Goal: Use online tool/utility: Utilize a website feature to perform a specific function

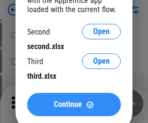
click at [74, 104] on span "Continue" at bounding box center [68, 105] width 28 height 8
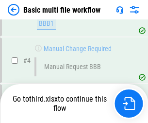
scroll to position [268, 0]
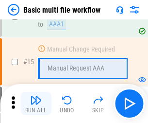
click at [36, 103] on img "button" at bounding box center [36, 100] width 12 height 12
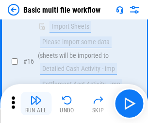
click at [36, 103] on img "button" at bounding box center [36, 100] width 12 height 12
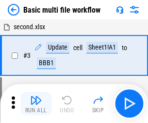
click at [36, 103] on img "button" at bounding box center [36, 100] width 12 height 12
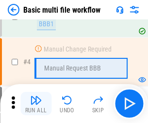
click at [36, 103] on img "button" at bounding box center [36, 100] width 12 height 12
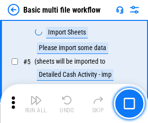
click at [36, 103] on img "button" at bounding box center [36, 100] width 12 height 12
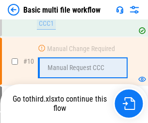
scroll to position [455, 0]
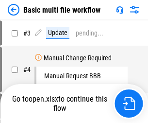
scroll to position [39, 0]
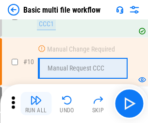
click at [36, 103] on img "button" at bounding box center [36, 100] width 12 height 12
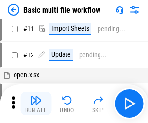
click at [36, 103] on img "button" at bounding box center [36, 100] width 12 height 12
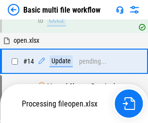
scroll to position [508, 0]
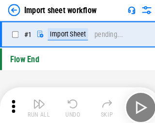
click at [36, 103] on img "button" at bounding box center [38, 100] width 12 height 12
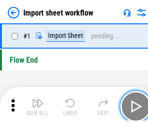
scroll to position [3, 0]
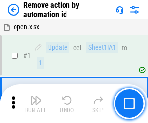
scroll to position [36, 0]
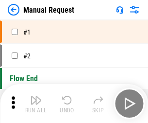
click at [36, 103] on img "button" at bounding box center [36, 100] width 12 height 12
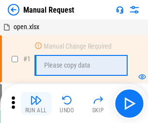
click at [36, 103] on img "button" at bounding box center [36, 100] width 12 height 12
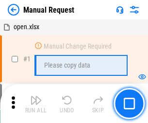
scroll to position [33, 0]
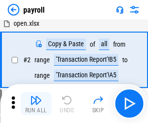
click at [36, 103] on img "button" at bounding box center [36, 100] width 12 height 12
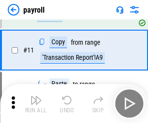
scroll to position [70, 0]
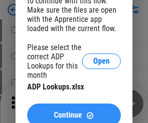
click at [74, 111] on span "Continue" at bounding box center [68, 115] width 28 height 8
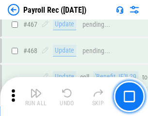
scroll to position [5175, 0]
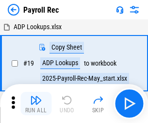
click at [36, 103] on img "button" at bounding box center [36, 100] width 12 height 12
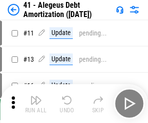
click at [36, 103] on img "button" at bounding box center [36, 100] width 12 height 12
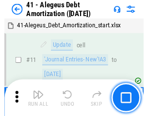
scroll to position [120, 0]
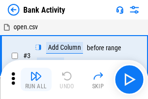
click at [36, 79] on img "button" at bounding box center [36, 76] width 12 height 12
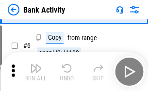
scroll to position [51, 0]
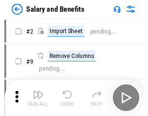
scroll to position [13, 0]
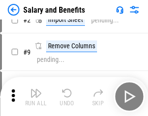
click at [36, 96] on img "button" at bounding box center [36, 93] width 12 height 12
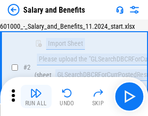
click at [36, 96] on img "button" at bounding box center [36, 93] width 12 height 12
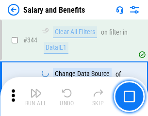
scroll to position [4547, 0]
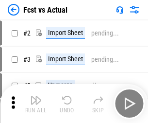
click at [36, 96] on img "button" at bounding box center [36, 100] width 12 height 12
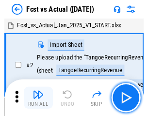
scroll to position [13, 0]
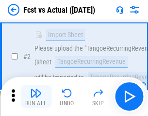
click at [36, 96] on img "button" at bounding box center [36, 93] width 12 height 12
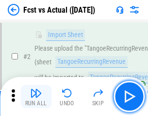
scroll to position [91, 0]
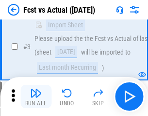
click at [36, 96] on img "button" at bounding box center [36, 93] width 12 height 12
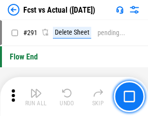
scroll to position [4596, 0]
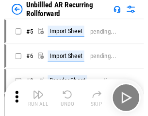
scroll to position [21, 0]
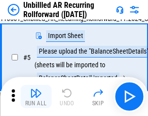
click at [36, 96] on img "button" at bounding box center [36, 93] width 12 height 12
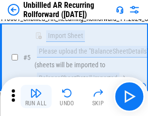
click at [36, 96] on img "button" at bounding box center [36, 93] width 12 height 12
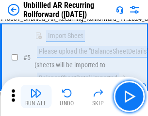
scroll to position [91, 0]
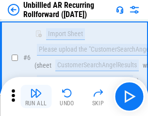
click at [36, 96] on img "button" at bounding box center [36, 93] width 12 height 12
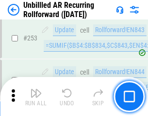
scroll to position [3299, 0]
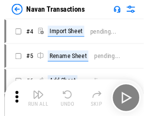
scroll to position [16, 0]
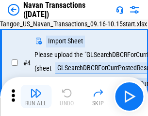
click at [36, 96] on img "button" at bounding box center [36, 93] width 12 height 12
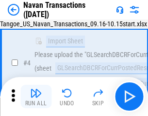
click at [36, 96] on img "button" at bounding box center [36, 93] width 12 height 12
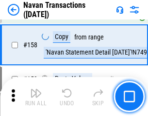
scroll to position [3149, 0]
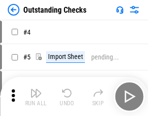
click at [36, 96] on img "button" at bounding box center [36, 93] width 12 height 12
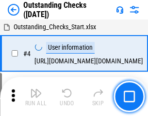
scroll to position [41, 0]
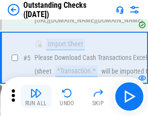
click at [36, 96] on img "button" at bounding box center [36, 93] width 12 height 12
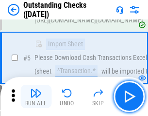
scroll to position [101, 0]
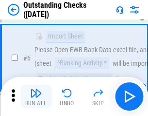
click at [36, 96] on img "button" at bounding box center [36, 93] width 12 height 12
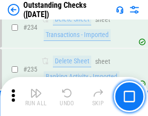
scroll to position [2949, 0]
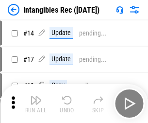
click at [36, 103] on img "button" at bounding box center [36, 100] width 12 height 12
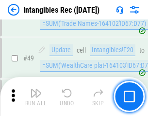
scroll to position [378, 0]
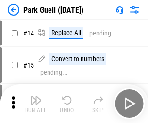
click at [36, 96] on img "button" at bounding box center [36, 100] width 12 height 12
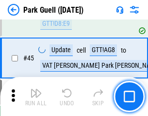
scroll to position [1214, 0]
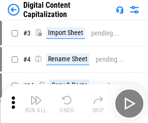
click at [36, 96] on img "button" at bounding box center [36, 100] width 12 height 12
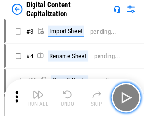
scroll to position [21, 0]
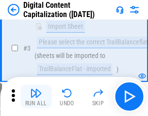
click at [36, 96] on img "button" at bounding box center [36, 93] width 12 height 12
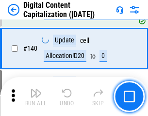
scroll to position [1023, 0]
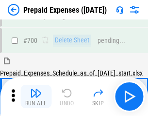
click at [36, 96] on img "button" at bounding box center [36, 93] width 12 height 12
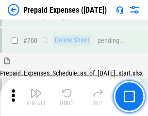
scroll to position [2613, 0]
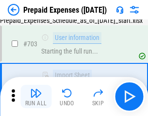
click at [36, 96] on img "button" at bounding box center [36, 93] width 12 height 12
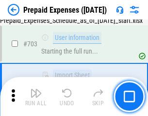
scroll to position [2670, 0]
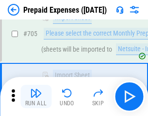
click at [36, 96] on img "button" at bounding box center [36, 93] width 12 height 12
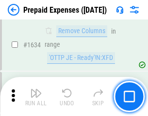
scroll to position [9456, 0]
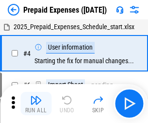
click at [36, 103] on img "button" at bounding box center [36, 100] width 12 height 12
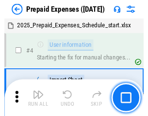
scroll to position [43, 0]
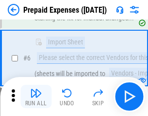
click at [36, 96] on img "button" at bounding box center [36, 93] width 12 height 12
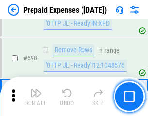
scroll to position [3382, 0]
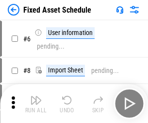
click at [36, 103] on img "button" at bounding box center [36, 100] width 12 height 12
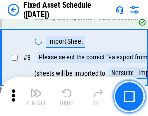
click at [36, 96] on img "button" at bounding box center [36, 93] width 12 height 12
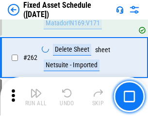
scroll to position [3095, 0]
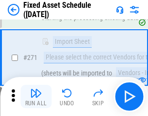
click at [36, 96] on img "button" at bounding box center [36, 93] width 12 height 12
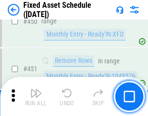
scroll to position [4341, 0]
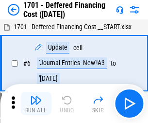
click at [36, 103] on img "button" at bounding box center [36, 100] width 12 height 12
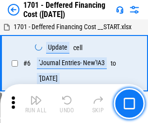
scroll to position [117, 0]
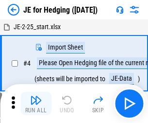
click at [36, 96] on img "button" at bounding box center [36, 100] width 12 height 12
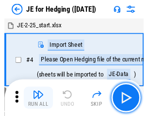
scroll to position [1, 0]
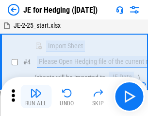
click at [36, 96] on img "button" at bounding box center [36, 93] width 12 height 12
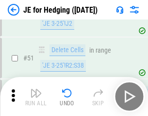
scroll to position [629, 0]
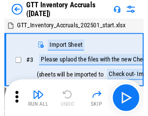
scroll to position [1, 0]
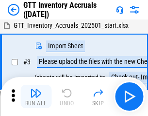
click at [36, 96] on img "button" at bounding box center [36, 93] width 12 height 12
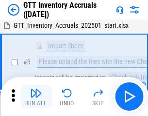
click at [36, 96] on img "button" at bounding box center [36, 93] width 12 height 12
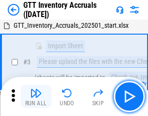
scroll to position [63, 0]
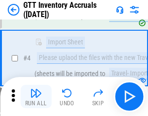
click at [36, 96] on img "button" at bounding box center [36, 93] width 12 height 12
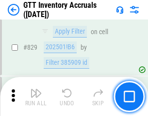
scroll to position [7371, 0]
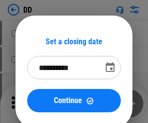
click at [36, 103] on img "button" at bounding box center [36, 100] width 12 height 12
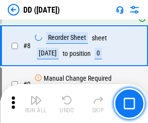
scroll to position [94, 0]
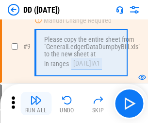
click at [36, 103] on img "button" at bounding box center [36, 100] width 12 height 12
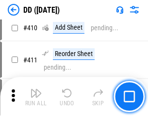
scroll to position [4345, 0]
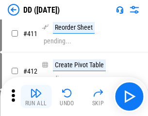
click at [36, 96] on img "button" at bounding box center [36, 93] width 12 height 12
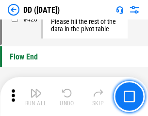
scroll to position [4648, 0]
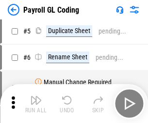
click at [36, 103] on img "button" at bounding box center [36, 100] width 12 height 12
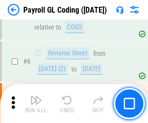
scroll to position [117, 0]
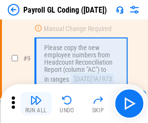
click at [36, 103] on img "button" at bounding box center [36, 100] width 12 height 12
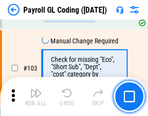
scroll to position [2278, 0]
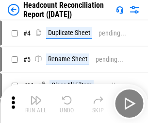
click at [36, 103] on img "button" at bounding box center [36, 100] width 12 height 12
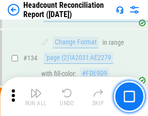
scroll to position [1167, 0]
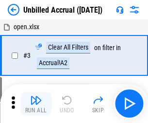
click at [36, 103] on img "button" at bounding box center [36, 100] width 12 height 12
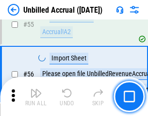
scroll to position [1014, 0]
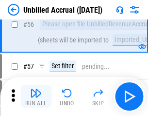
click at [36, 96] on img "button" at bounding box center [36, 93] width 12 height 12
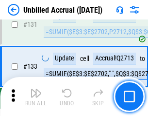
scroll to position [2893, 0]
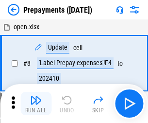
click at [36, 103] on img "button" at bounding box center [36, 100] width 12 height 12
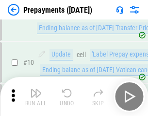
scroll to position [61, 0]
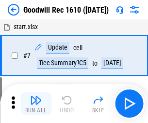
click at [36, 103] on img "button" at bounding box center [36, 100] width 12 height 12
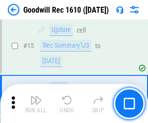
scroll to position [166, 0]
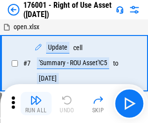
click at [36, 103] on img "button" at bounding box center [36, 100] width 12 height 12
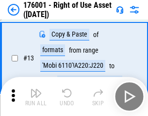
scroll to position [63, 0]
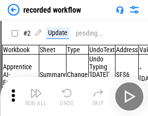
click at [36, 96] on img "button" at bounding box center [36, 93] width 12 height 12
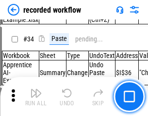
scroll to position [3035, 0]
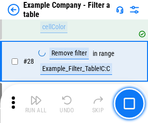
scroll to position [889, 0]
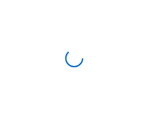
scroll to position [15, 0]
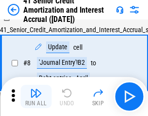
click at [36, 96] on img "button" at bounding box center [36, 93] width 12 height 12
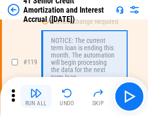
click at [36, 96] on img "button" at bounding box center [36, 93] width 12 height 12
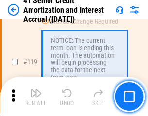
scroll to position [916, 0]
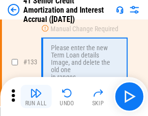
click at [36, 96] on img "button" at bounding box center [36, 93] width 12 height 12
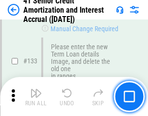
scroll to position [1015, 0]
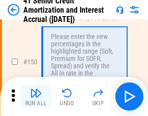
click at [36, 96] on img "button" at bounding box center [36, 93] width 12 height 12
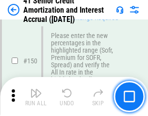
scroll to position [1117, 0]
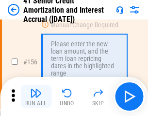
click at [36, 96] on img "button" at bounding box center [36, 93] width 12 height 12
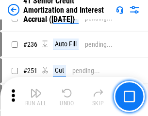
scroll to position [2175, 0]
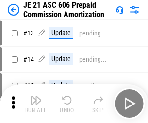
click at [36, 96] on img "button" at bounding box center [36, 100] width 12 height 12
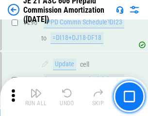
scroll to position [1787, 0]
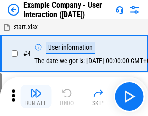
click at [36, 96] on img "button" at bounding box center [36, 93] width 12 height 12
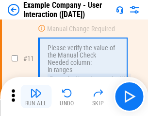
click at [36, 96] on img "button" at bounding box center [36, 93] width 12 height 12
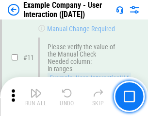
scroll to position [210, 0]
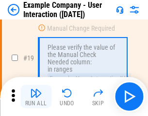
click at [36, 96] on img "button" at bounding box center [36, 93] width 12 height 12
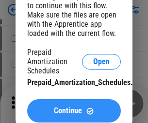
click at [74, 111] on span "Continue" at bounding box center [68, 111] width 28 height 8
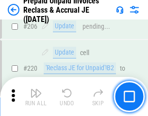
scroll to position [1259, 0]
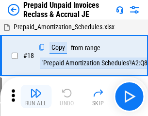
click at [36, 96] on img "button" at bounding box center [36, 93] width 12 height 12
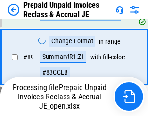
scroll to position [792, 0]
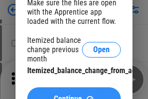
click at [74, 95] on span "Continue" at bounding box center [68, 99] width 28 height 8
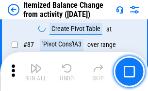
scroll to position [949, 0]
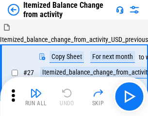
scroll to position [15, 0]
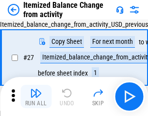
click at [36, 96] on img "button" at bounding box center [36, 93] width 12 height 12
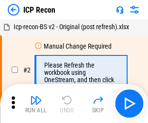
scroll to position [4, 0]
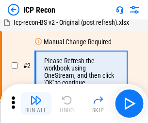
click at [36, 103] on img "button" at bounding box center [36, 100] width 12 height 12
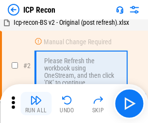
click at [36, 103] on img "button" at bounding box center [36, 100] width 12 height 12
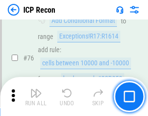
scroll to position [873, 0]
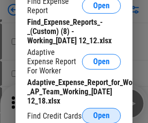
click at [101, 115] on span "Open" at bounding box center [101, 116] width 17 height 8
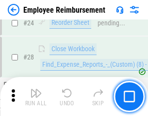
scroll to position [454, 0]
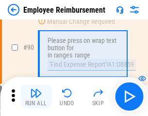
click at [36, 96] on img "button" at bounding box center [36, 93] width 12 height 12
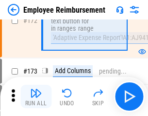
click at [36, 96] on img "button" at bounding box center [36, 93] width 12 height 12
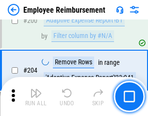
scroll to position [2457, 0]
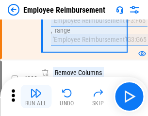
click at [36, 96] on img "button" at bounding box center [36, 93] width 12 height 12
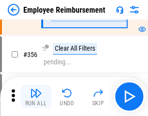
click at [36, 96] on img "button" at bounding box center [36, 93] width 12 height 12
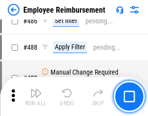
scroll to position [6172, 0]
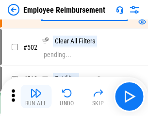
click at [36, 96] on img "button" at bounding box center [36, 93] width 12 height 12
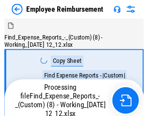
scroll to position [33, 0]
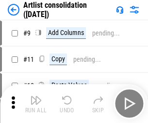
click at [36, 103] on img "button" at bounding box center [36, 100] width 12 height 12
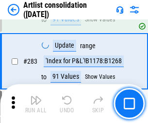
scroll to position [4016, 0]
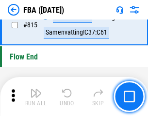
scroll to position [8694, 0]
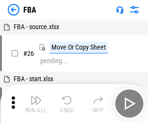
scroll to position [10, 0]
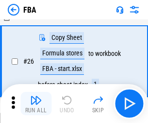
click at [36, 103] on img "button" at bounding box center [36, 100] width 12 height 12
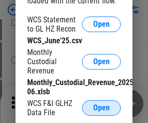
click at [101, 108] on span "Open" at bounding box center [101, 108] width 17 height 8
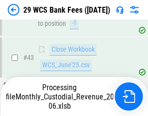
scroll to position [397, 0]
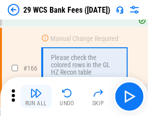
click at [36, 96] on img "button" at bounding box center [36, 93] width 12 height 12
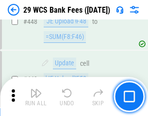
scroll to position [4703, 0]
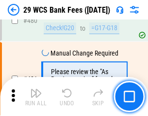
click at [36, 96] on img "button" at bounding box center [36, 93] width 12 height 12
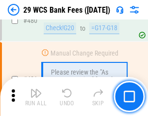
scroll to position [5007, 0]
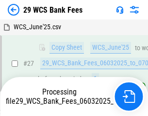
scroll to position [194, 0]
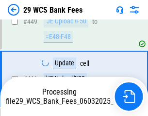
scroll to position [4783, 0]
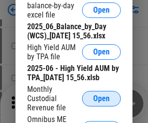
click at [101, 102] on span "Open" at bounding box center [101, 99] width 17 height 8
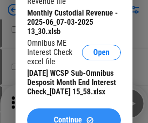
click at [74, 116] on span "Continue" at bounding box center [68, 120] width 28 height 8
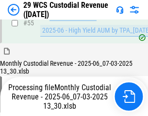
scroll to position [728, 0]
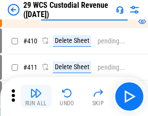
click at [36, 96] on img "button" at bounding box center [36, 93] width 12 height 12
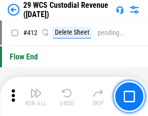
scroll to position [4638, 0]
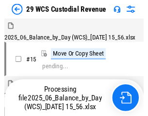
scroll to position [23, 0]
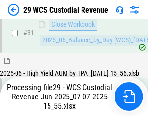
scroll to position [499, 0]
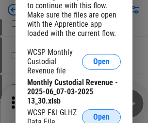
click at [101, 115] on span "Open" at bounding box center [101, 117] width 17 height 8
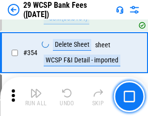
scroll to position [3228, 0]
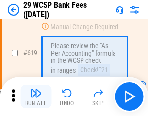
click at [36, 96] on img "button" at bounding box center [36, 93] width 12 height 12
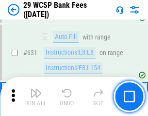
scroll to position [5597, 0]
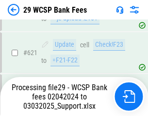
scroll to position [5407, 0]
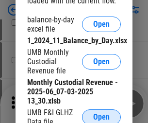
click at [101, 115] on span "Open" at bounding box center [101, 117] width 17 height 8
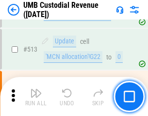
scroll to position [4697, 0]
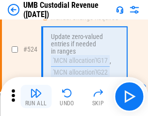
click at [36, 96] on img "button" at bounding box center [36, 93] width 12 height 12
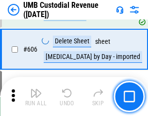
scroll to position [5606, 0]
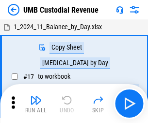
scroll to position [7, 0]
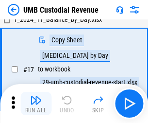
click at [36, 103] on img "button" at bounding box center [36, 100] width 12 height 12
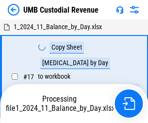
scroll to position [7, 0]
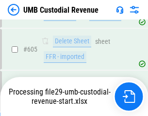
scroll to position [5583, 0]
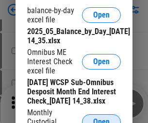
click at [101, 118] on span "Open" at bounding box center [101, 122] width 17 height 8
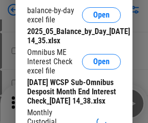
scroll to position [185, 0]
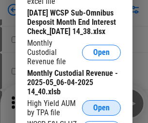
click at [101, 112] on span "Open" at bounding box center [101, 108] width 17 height 8
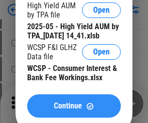
click at [74, 110] on span "Continue" at bounding box center [68, 106] width 28 height 8
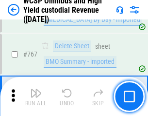
scroll to position [7913, 0]
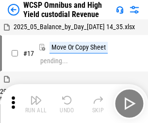
click at [36, 96] on img "button" at bounding box center [36, 100] width 12 height 12
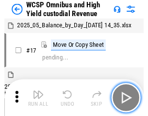
scroll to position [5, 0]
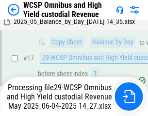
scroll to position [202, 0]
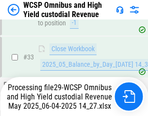
scroll to position [481, 0]
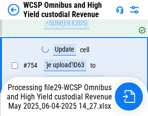
scroll to position [7891, 0]
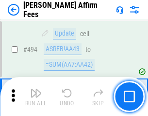
scroll to position [2641, 0]
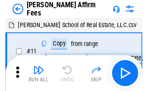
scroll to position [10, 0]
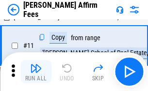
click at [36, 72] on img "button" at bounding box center [36, 69] width 12 height 12
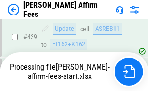
scroll to position [2547, 0]
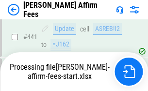
scroll to position [2547, 0]
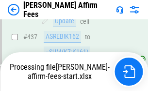
scroll to position [2547, 0]
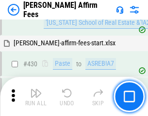
scroll to position [2535, 0]
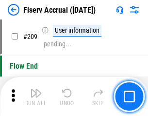
scroll to position [3016, 0]
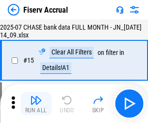
click at [36, 103] on img "button" at bounding box center [36, 100] width 12 height 12
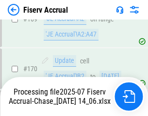
scroll to position [2618, 0]
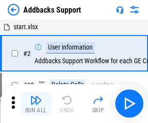
click at [36, 96] on img "button" at bounding box center [36, 100] width 12 height 12
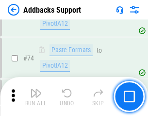
scroll to position [707, 0]
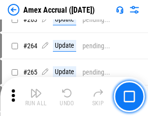
scroll to position [2724, 0]
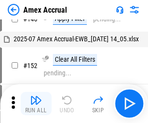
click at [36, 103] on img "button" at bounding box center [36, 100] width 12 height 12
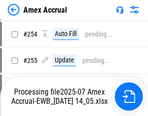
scroll to position [2833, 0]
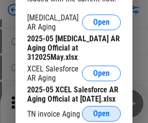
click at [101, 111] on span "Open" at bounding box center [101, 114] width 17 height 8
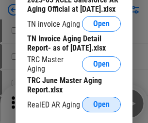
click at [101, 101] on span "Open" at bounding box center [101, 105] width 17 height 8
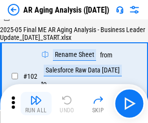
click at [36, 103] on img "button" at bounding box center [36, 100] width 12 height 12
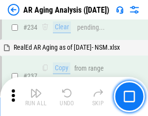
scroll to position [1505, 0]
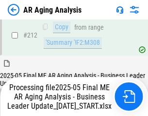
scroll to position [1494, 0]
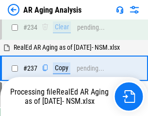
scroll to position [1534, 0]
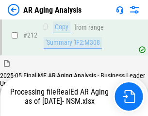
scroll to position [1452, 0]
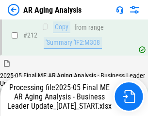
scroll to position [1494, 0]
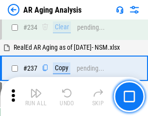
scroll to position [1494, 0]
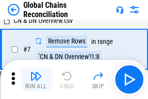
click at [36, 79] on img "button" at bounding box center [36, 76] width 12 height 12
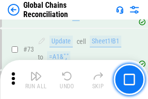
scroll to position [1192, 0]
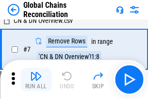
click at [36, 79] on img "button" at bounding box center [36, 76] width 12 height 12
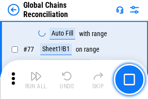
scroll to position [1192, 0]
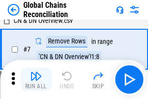
click at [36, 79] on img "button" at bounding box center [36, 76] width 12 height 12
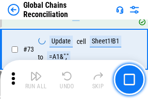
scroll to position [1192, 0]
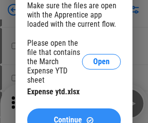
click at [74, 116] on span "Continue" at bounding box center [68, 120] width 28 height 8
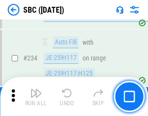
scroll to position [1837, 0]
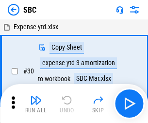
scroll to position [10, 0]
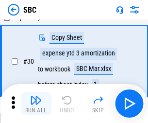
click at [36, 103] on img "button" at bounding box center [36, 100] width 12 height 12
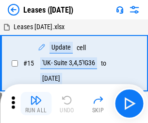
click at [36, 103] on img "button" at bounding box center [36, 100] width 12 height 12
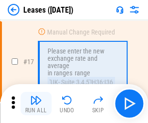
click at [36, 103] on img "button" at bounding box center [36, 100] width 12 height 12
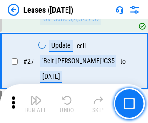
scroll to position [365, 0]
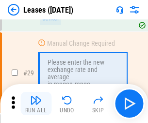
click at [36, 103] on img "button" at bounding box center [36, 100] width 12 height 12
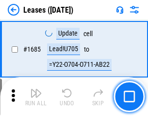
scroll to position [15891, 0]
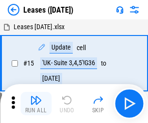
click at [36, 103] on img "button" at bounding box center [36, 100] width 12 height 12
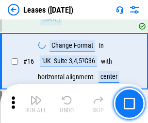
scroll to position [129, 0]
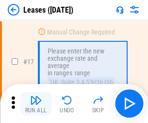
click at [36, 103] on img "button" at bounding box center [36, 100] width 12 height 12
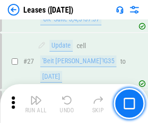
scroll to position [365, 0]
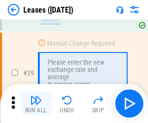
click at [36, 103] on img "button" at bounding box center [36, 100] width 12 height 12
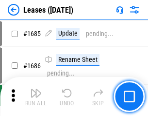
scroll to position [15891, 0]
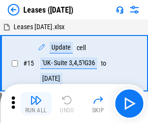
click at [36, 103] on img "button" at bounding box center [36, 100] width 12 height 12
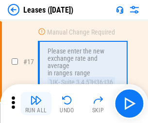
click at [36, 103] on img "button" at bounding box center [36, 100] width 12 height 12
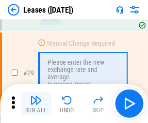
click at [36, 103] on img "button" at bounding box center [36, 100] width 12 height 12
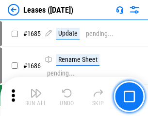
scroll to position [15891, 0]
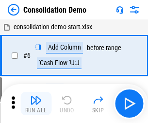
click at [36, 103] on img "button" at bounding box center [36, 100] width 12 height 12
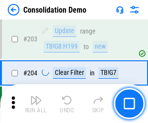
scroll to position [3045, 0]
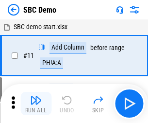
click at [36, 103] on img "button" at bounding box center [36, 100] width 12 height 12
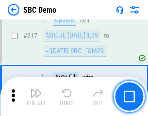
scroll to position [2397, 0]
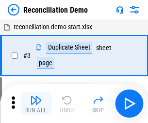
click at [36, 103] on img "button" at bounding box center [36, 100] width 12 height 12
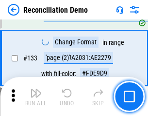
scroll to position [1153, 0]
